Goal: Communication & Community: Answer question/provide support

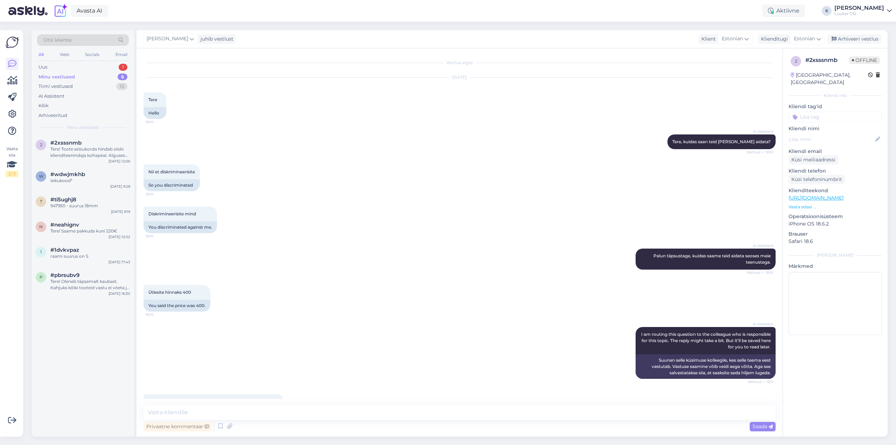
scroll to position [2435, 0]
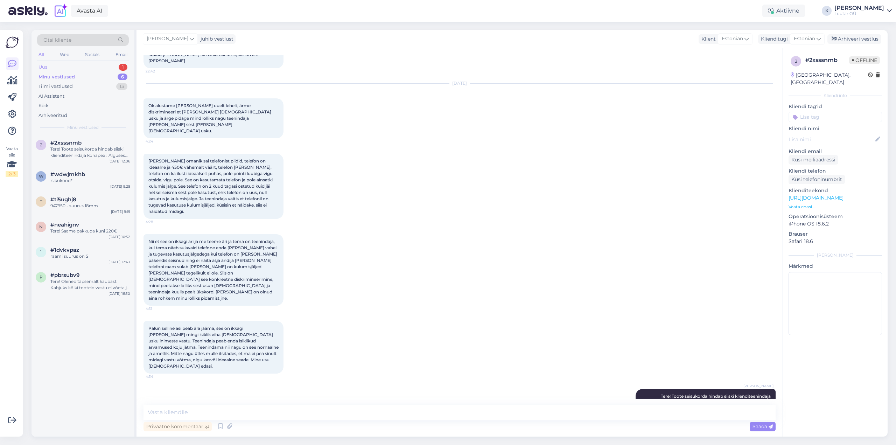
click at [49, 64] on div "Uus 1" at bounding box center [83, 67] width 92 height 10
click at [73, 149] on div "Jah, meil on pakkuda erinevaid Samsungi nutikellasid. Saate meie tootevalikuga …" at bounding box center [90, 152] width 80 height 13
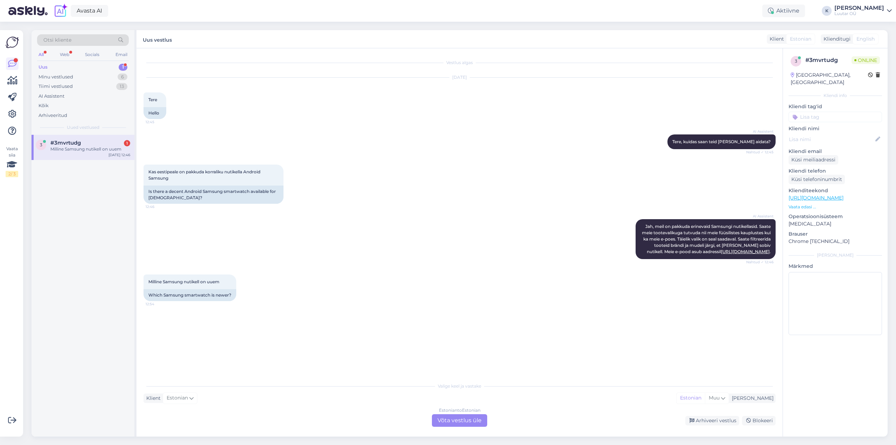
click at [460, 421] on div "Estonian to Estonian Võta vestlus üle" at bounding box center [459, 420] width 55 height 13
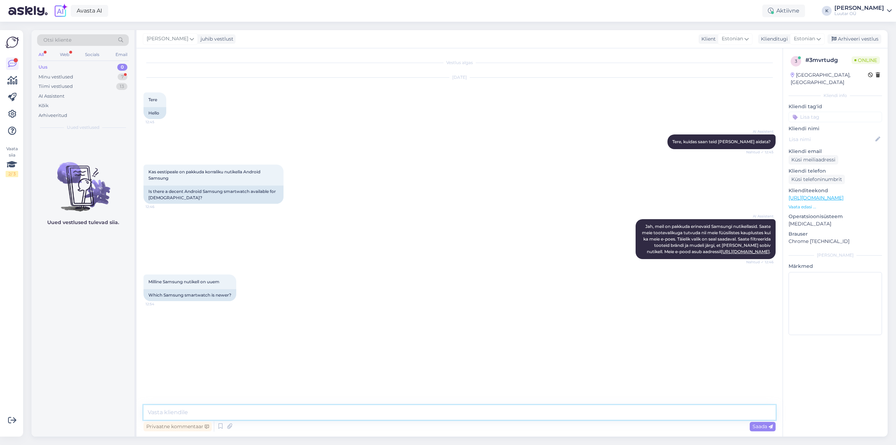
click at [425, 411] on textarea at bounding box center [460, 412] width 632 height 15
type textarea "Tere!"
type textarea "kohe vaatan Teile"
click at [381, 412] on textarea at bounding box center [460, 412] width 632 height 15
type textarea "Samsung Watch 7 on hetkel kõige uuem"
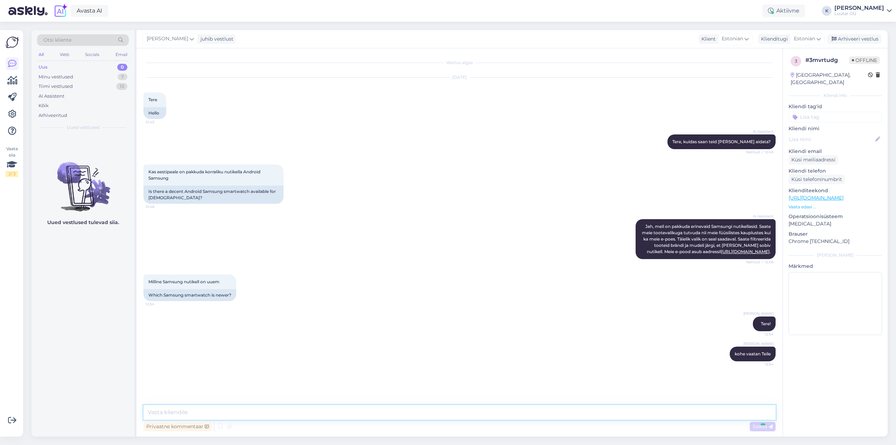
scroll to position [7, 0]
click at [313, 412] on textarea at bounding box center [460, 412] width 632 height 15
paste textarea "[URL][DOMAIN_NAME]"
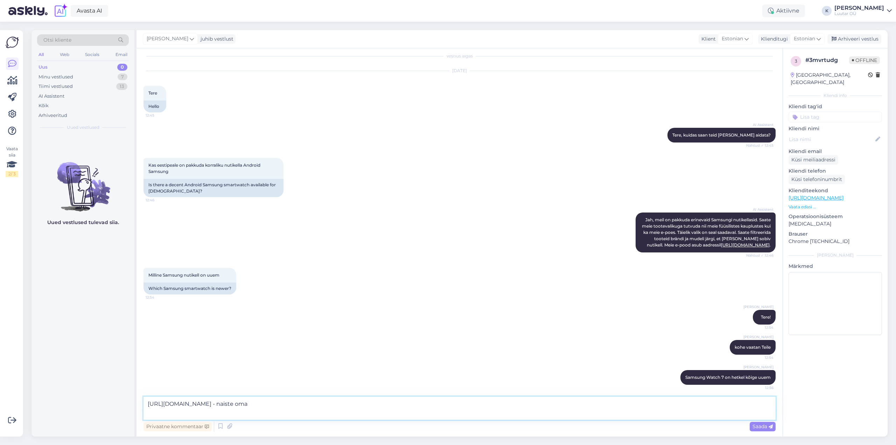
paste textarea "[URL][DOMAIN_NAME]"
type textarea "[URL][DOMAIN_NAME] - naiste oma [URL][DOMAIN_NAME] - meeste oma"
